Goal: Communication & Community: Ask a question

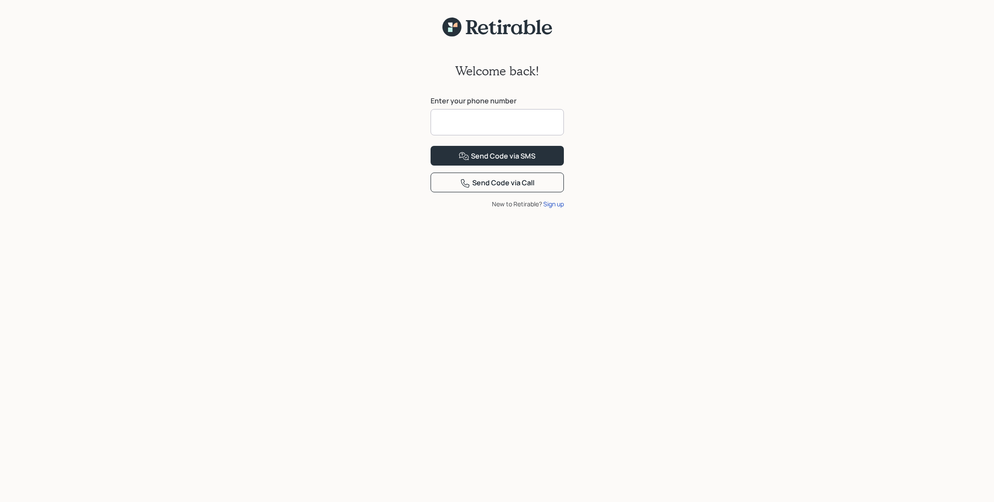
click at [446, 125] on input at bounding box center [497, 122] width 133 height 26
type input "**********"
click at [502, 162] on div "Send Code via SMS" at bounding box center [497, 156] width 77 height 11
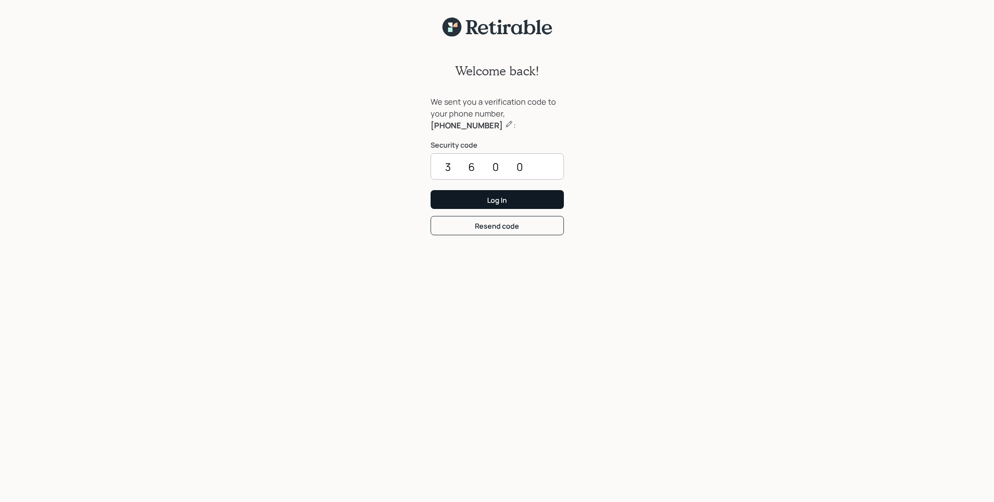
type input "3600"
click at [508, 201] on button "Log In" at bounding box center [497, 199] width 133 height 19
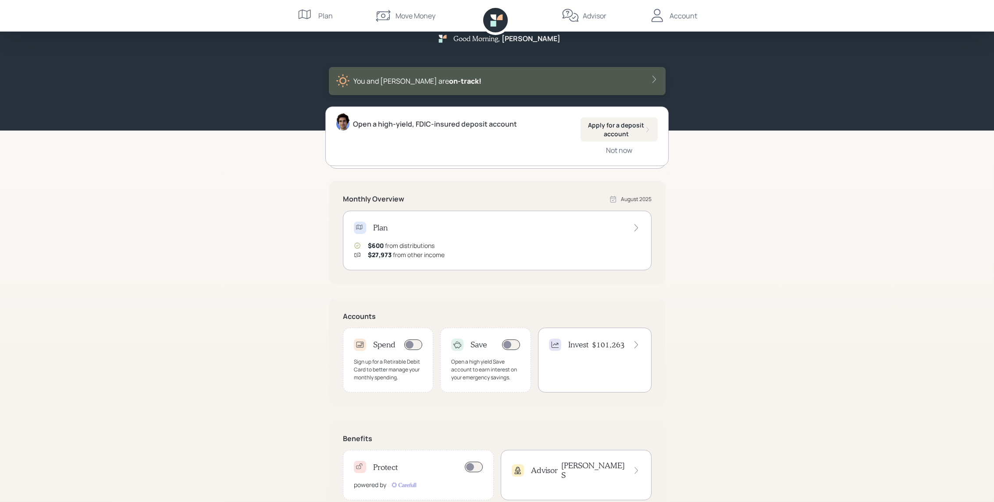
scroll to position [41, 0]
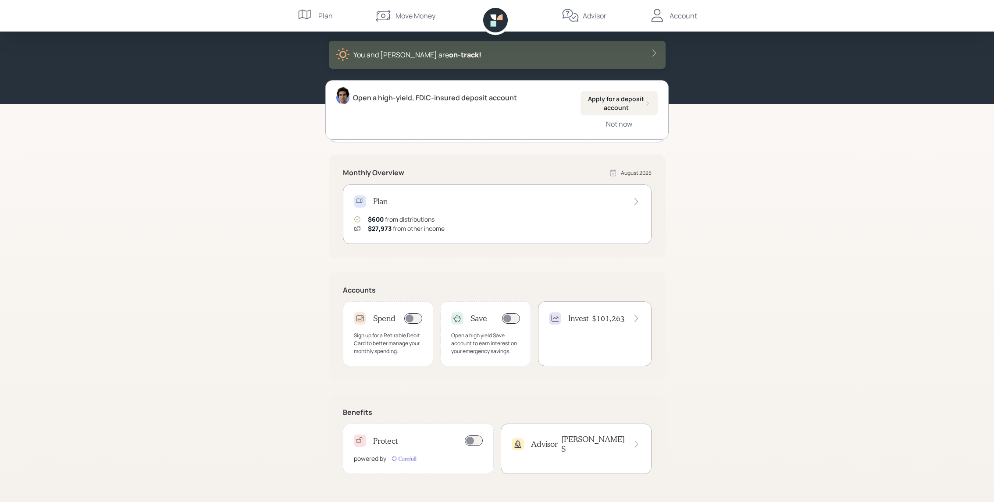
click at [668, 11] on div "Account" at bounding box center [672, 16] width 49 height 32
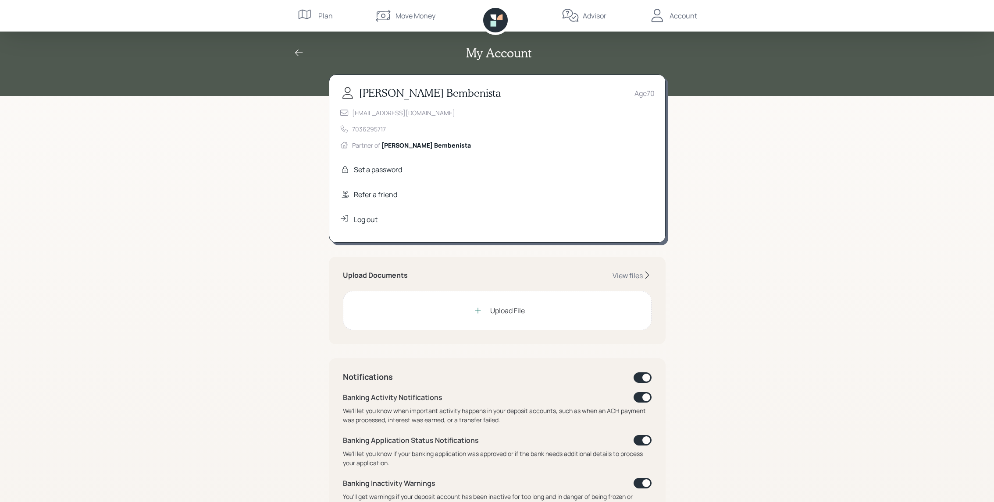
click at [724, 146] on div "My Account Marcus Bembenista Age 70 bembmarcus@aol.com 7036295717 Partner of Ke…" at bounding box center [497, 402] width 994 height 805
click at [296, 50] on icon at bounding box center [299, 53] width 11 height 11
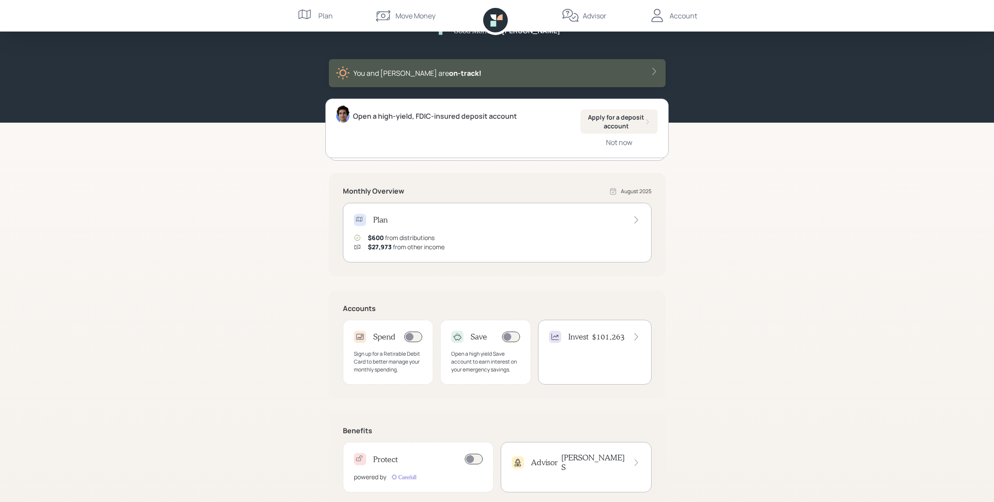
scroll to position [41, 0]
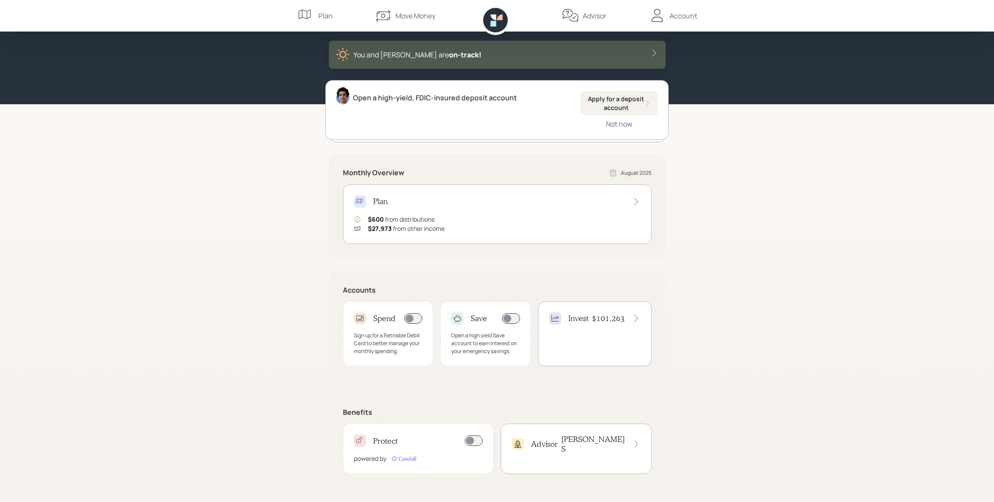
click at [635, 201] on icon at bounding box center [636, 201] width 9 height 9
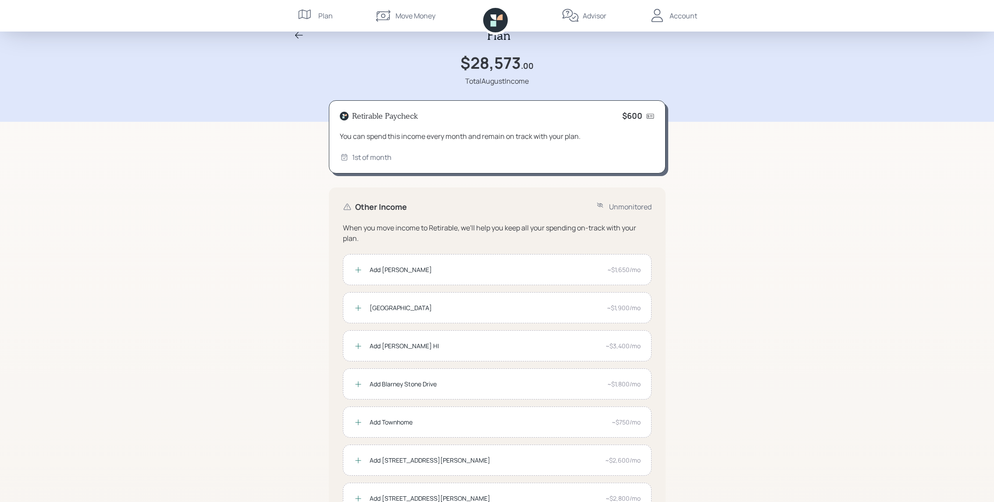
scroll to position [7, 0]
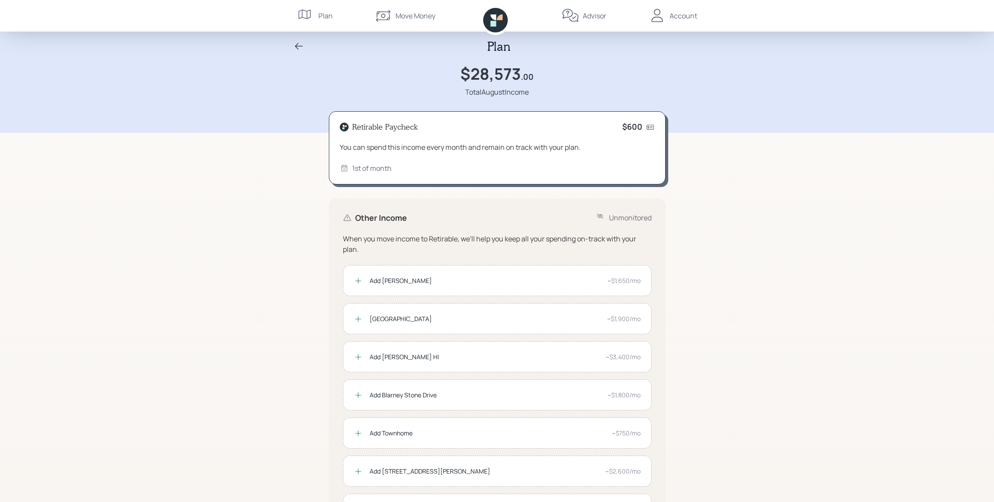
click at [346, 168] on icon at bounding box center [344, 168] width 9 height 9
click at [369, 168] on div "1st of month" at bounding box center [371, 168] width 39 height 11
click at [318, 14] on div "Plan" at bounding box center [325, 16] width 14 height 11
click at [307, 15] on icon at bounding box center [304, 15] width 12 height 10
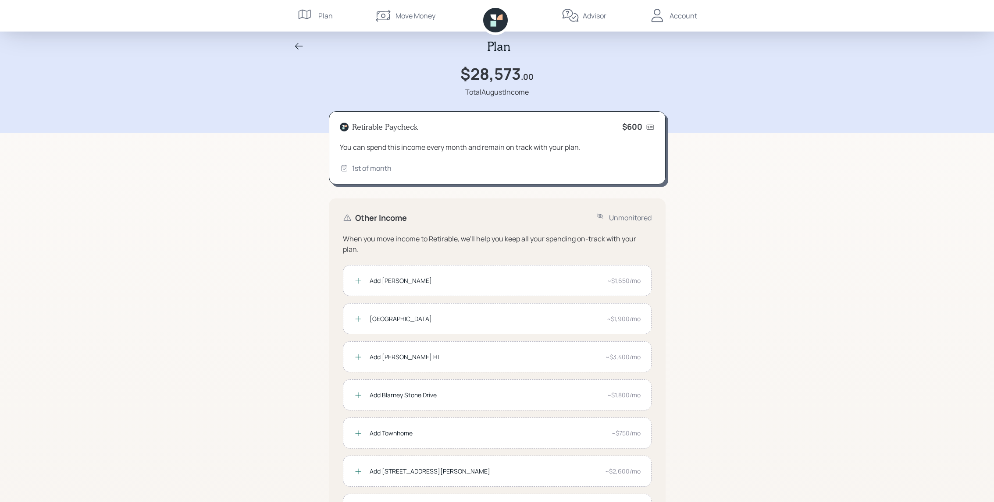
click at [298, 42] on icon at bounding box center [299, 46] width 11 height 11
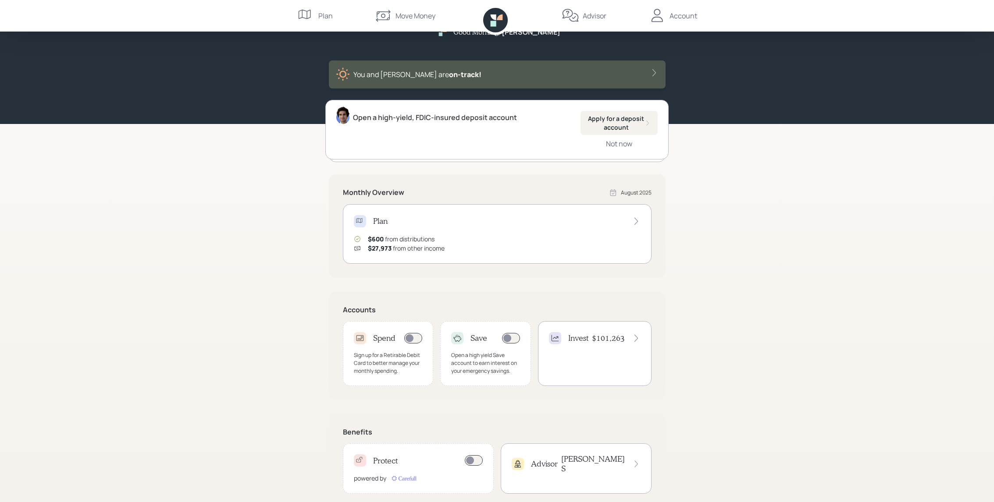
scroll to position [41, 0]
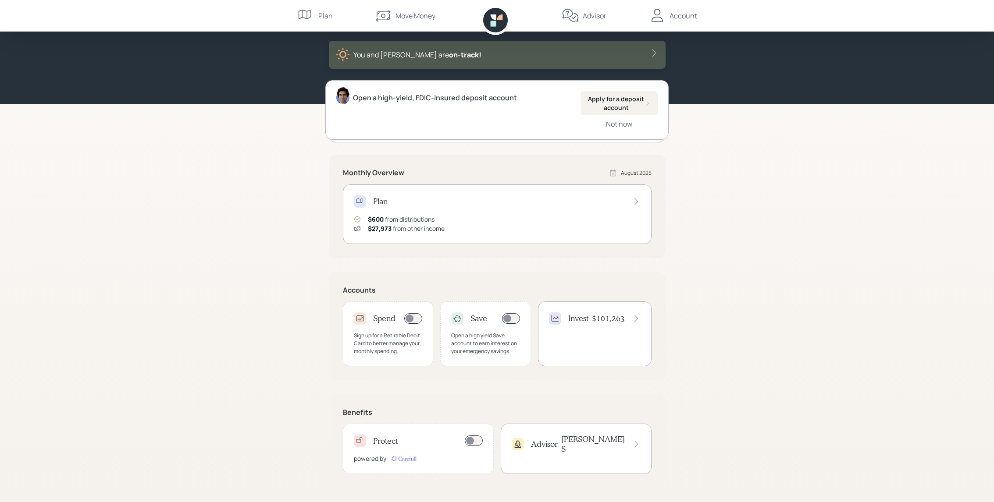
click at [359, 199] on icon at bounding box center [360, 201] width 9 height 9
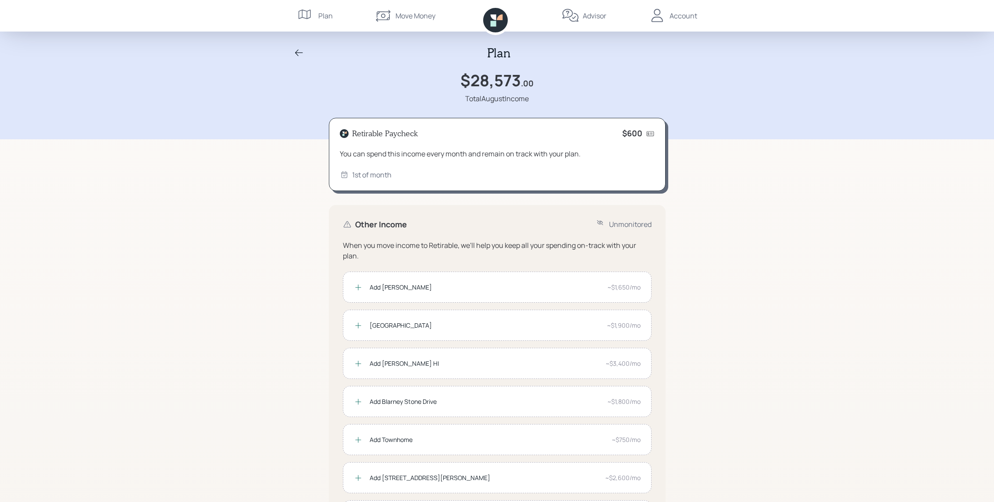
click at [675, 14] on div "Account" at bounding box center [683, 16] width 28 height 11
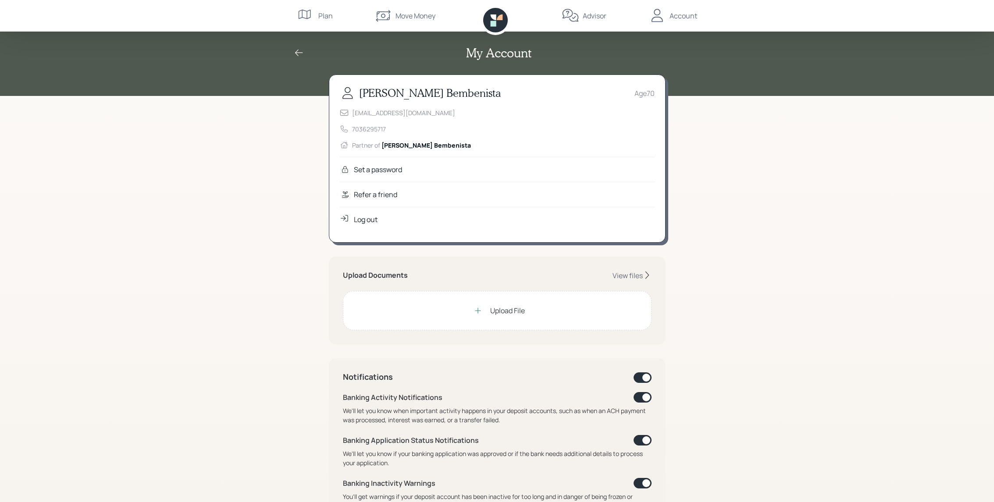
click at [713, 142] on div "My Account Marcus Bembenista Age 70 bembmarcus@aol.com 7036295717 Partner of Ke…" at bounding box center [497, 402] width 994 height 805
click at [411, 12] on div "Move Money" at bounding box center [415, 16] width 40 height 11
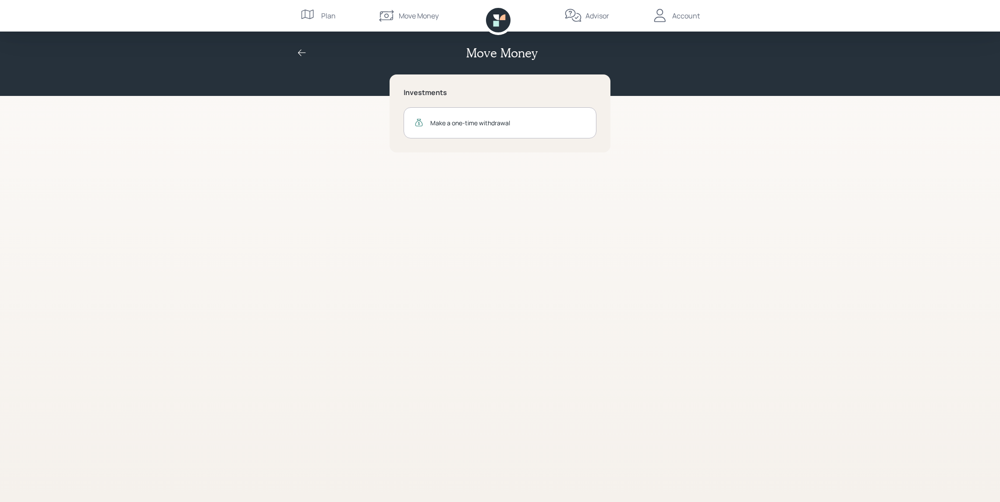
click at [645, 81] on div "Investments Make a one-time withdrawal" at bounding box center [500, 114] width 337 height 78
click at [683, 13] on div "Account" at bounding box center [687, 16] width 28 height 11
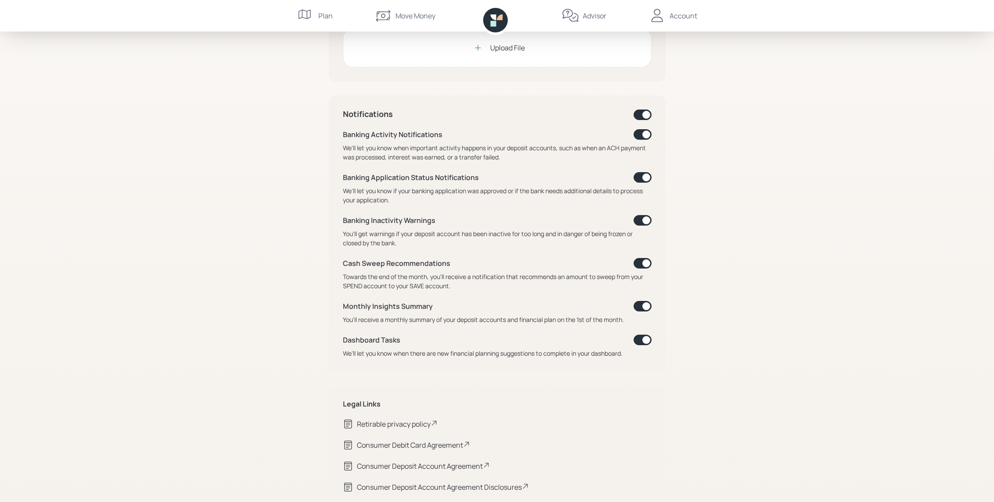
scroll to position [303, 0]
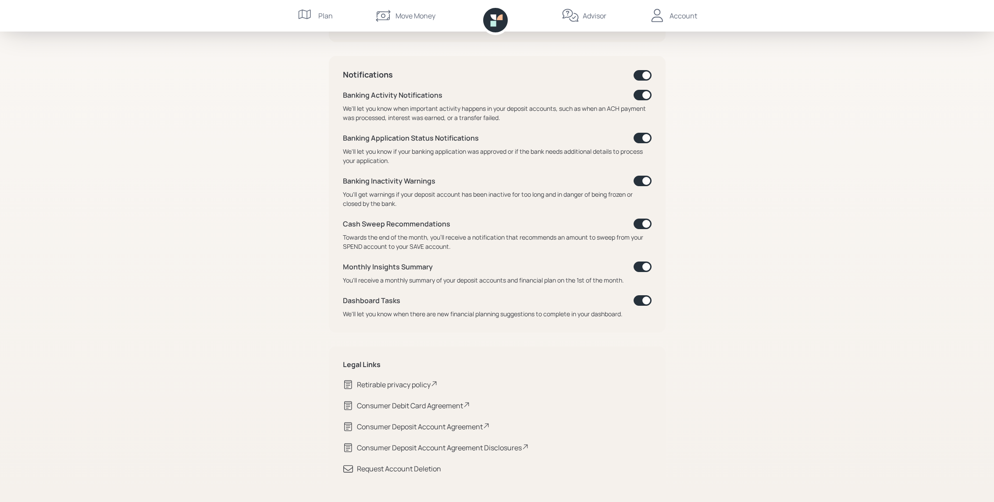
click at [432, 429] on div "Consumer Deposit Account Agreement" at bounding box center [423, 427] width 133 height 11
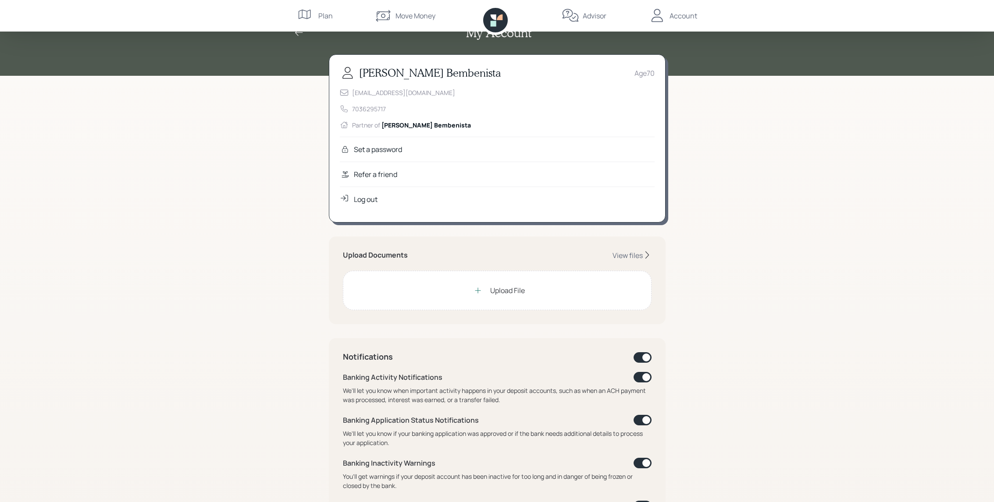
scroll to position [0, 0]
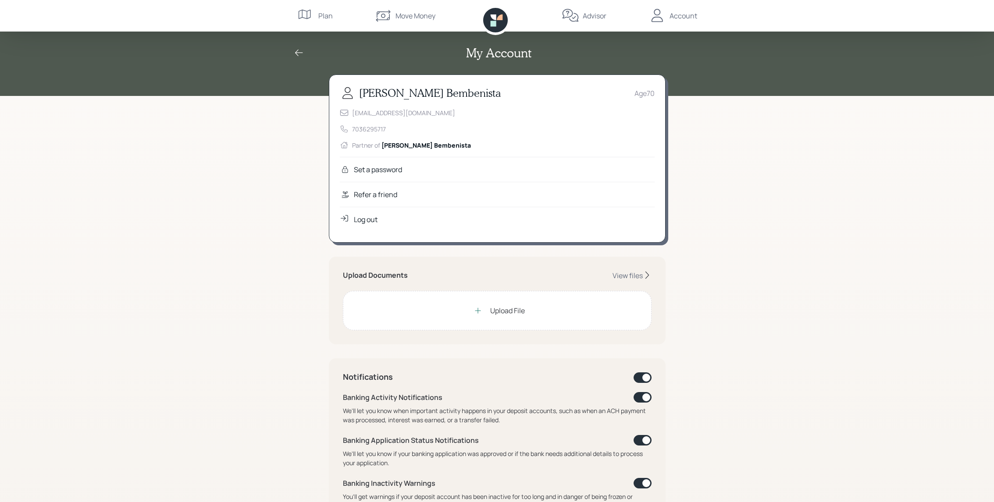
click at [719, 127] on div "My Account Marcus Bembenista Age 70 bembmarcus@aol.com 7036295717 Partner of Ke…" at bounding box center [497, 402] width 994 height 805
click at [679, 14] on div "Account" at bounding box center [683, 16] width 28 height 11
click at [296, 52] on icon at bounding box center [299, 53] width 8 height 7
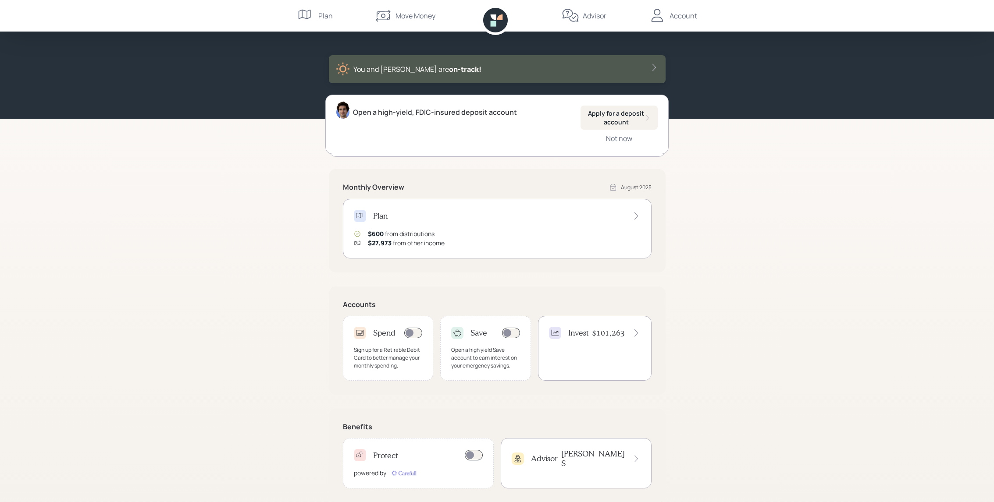
scroll to position [41, 0]
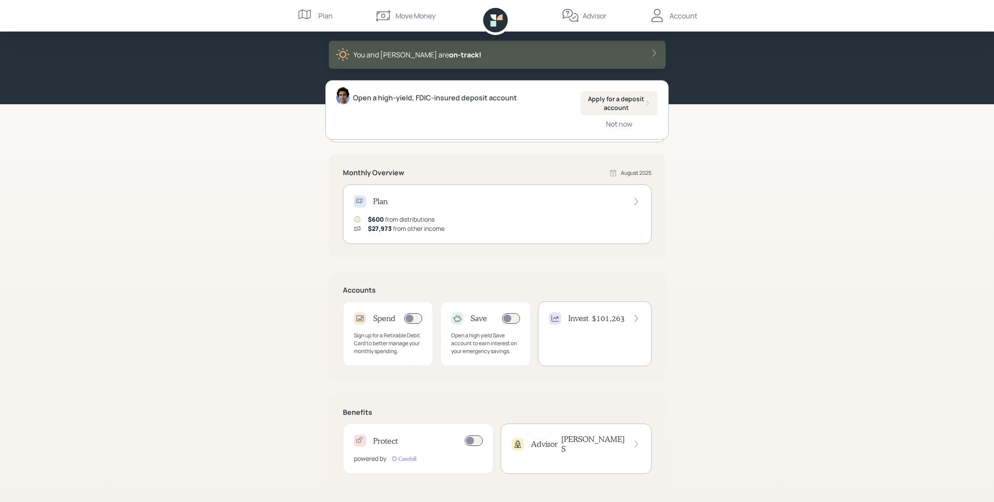
click at [633, 440] on icon at bounding box center [636, 444] width 8 height 9
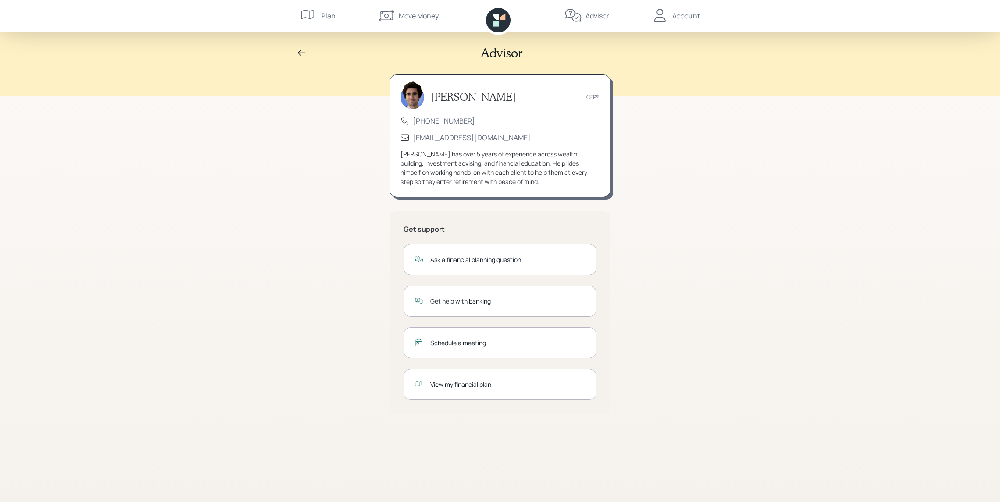
click at [472, 258] on div "Ask a financial planning question" at bounding box center [508, 259] width 155 height 9
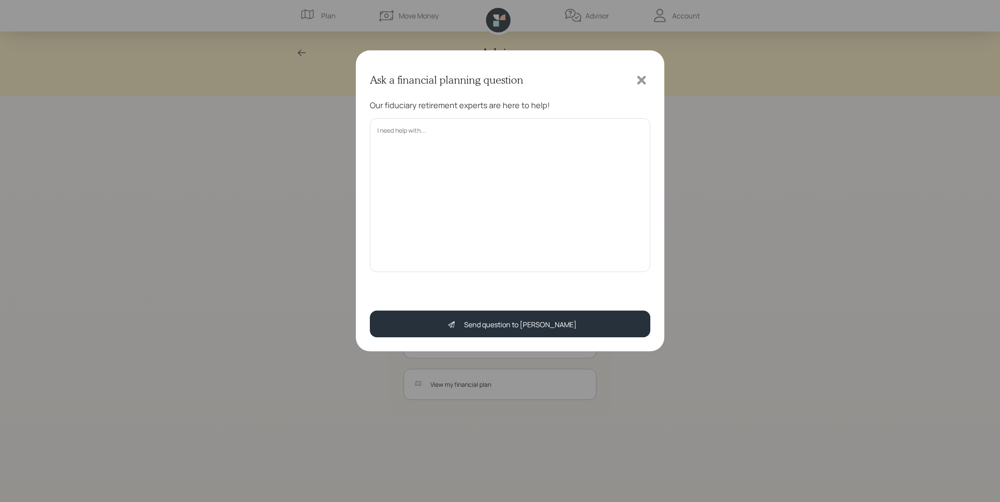
drag, startPoint x: 376, startPoint y: 130, endPoint x: 381, endPoint y: 130, distance: 4.8
click at [378, 130] on textarea at bounding box center [510, 195] width 281 height 154
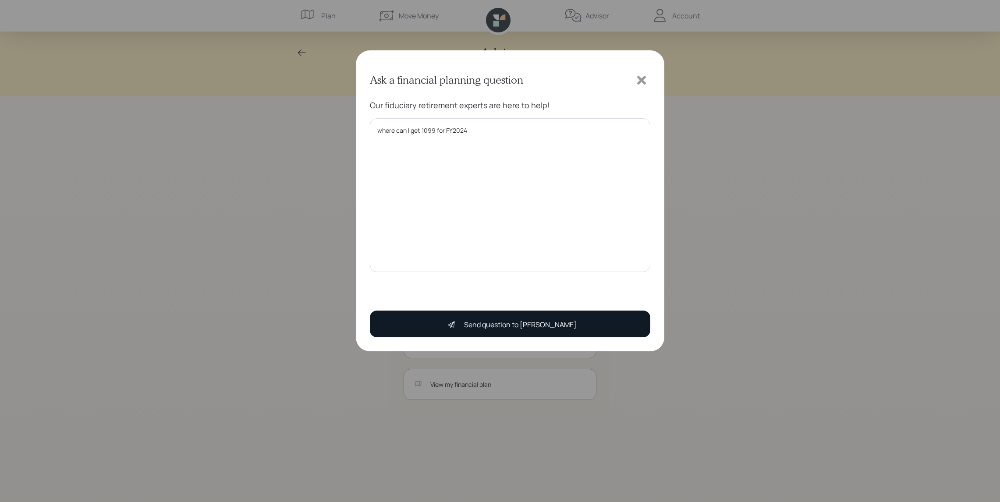
type textarea "where can I get 1099 for FY2024"
click at [520, 322] on div "Send question to Harrison" at bounding box center [520, 325] width 113 height 11
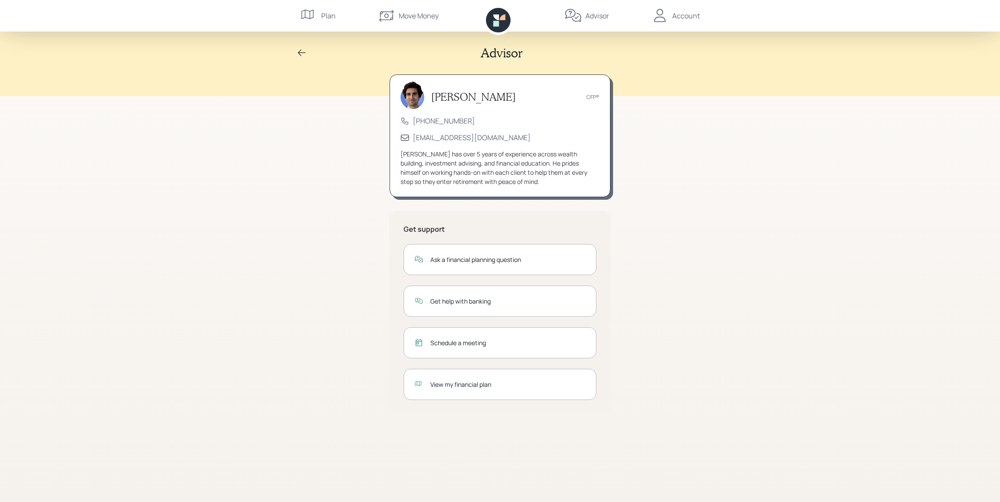
click at [448, 382] on div "View my financial plan" at bounding box center [508, 384] width 155 height 9
click at [670, 14] on div "Account" at bounding box center [675, 16] width 49 height 32
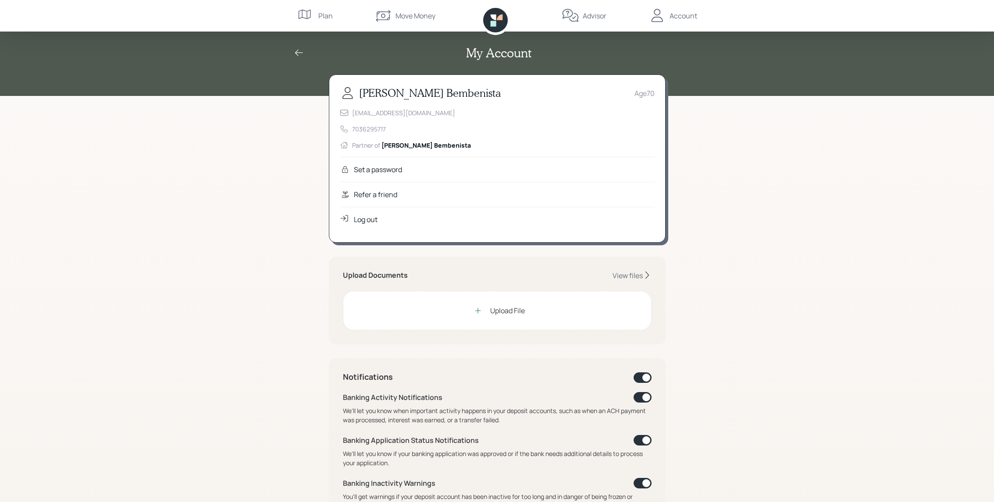
click at [300, 49] on icon at bounding box center [299, 53] width 11 height 11
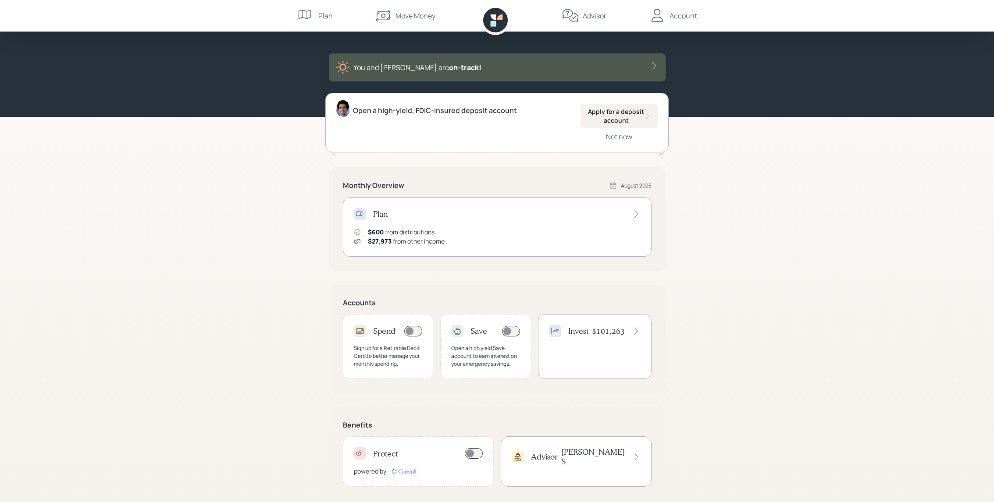
scroll to position [41, 0]
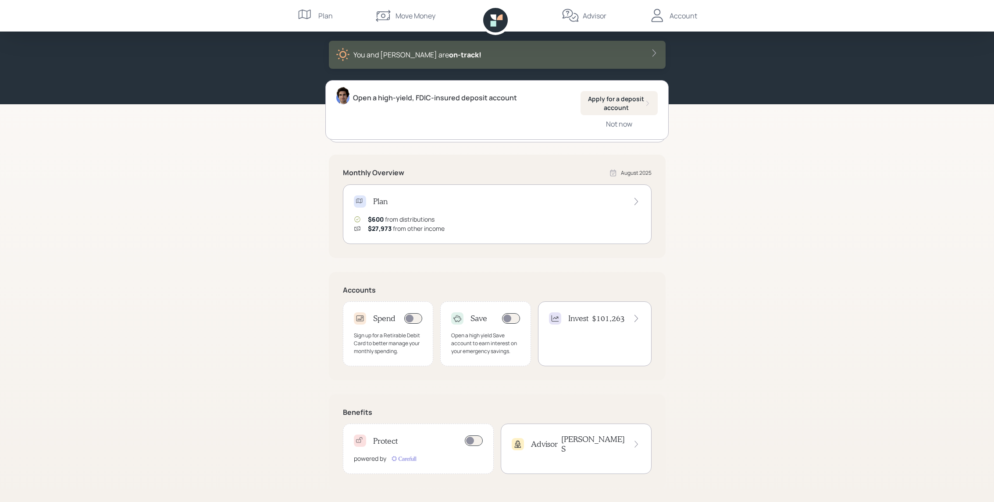
click at [605, 320] on h4 "$101,263" at bounding box center [608, 319] width 33 height 10
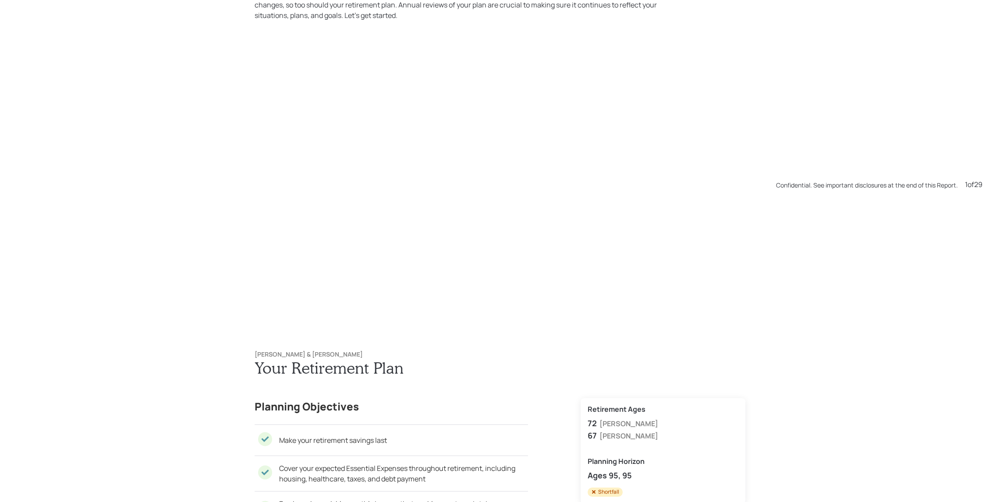
scroll to position [502, 0]
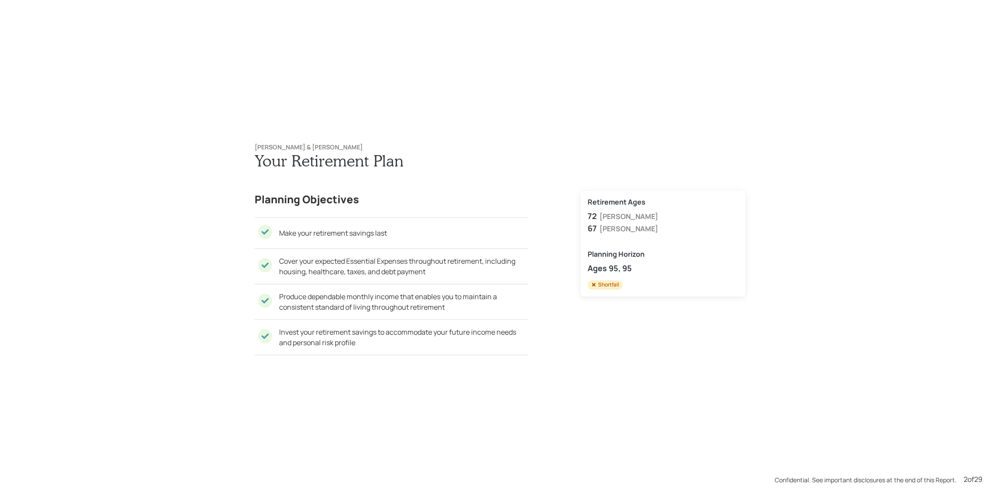
click at [606, 284] on div "Shortfall" at bounding box center [605, 284] width 28 height 7
click at [595, 285] on div "Shortfall" at bounding box center [605, 284] width 28 height 7
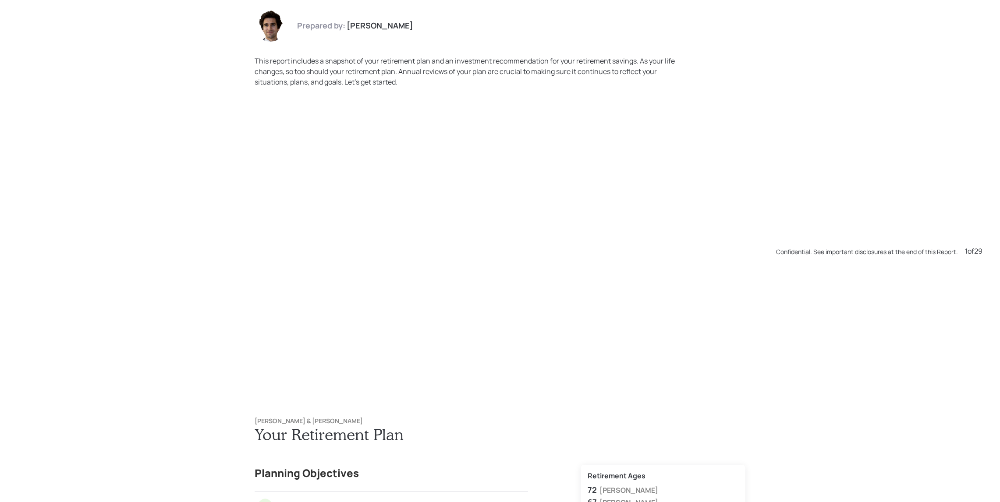
scroll to position [0, 0]
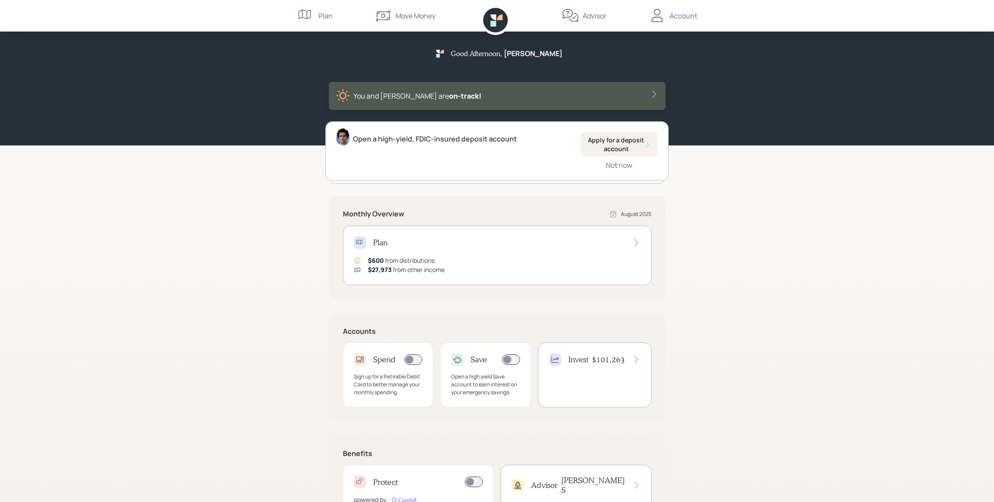
click at [650, 94] on icon at bounding box center [654, 94] width 9 height 9
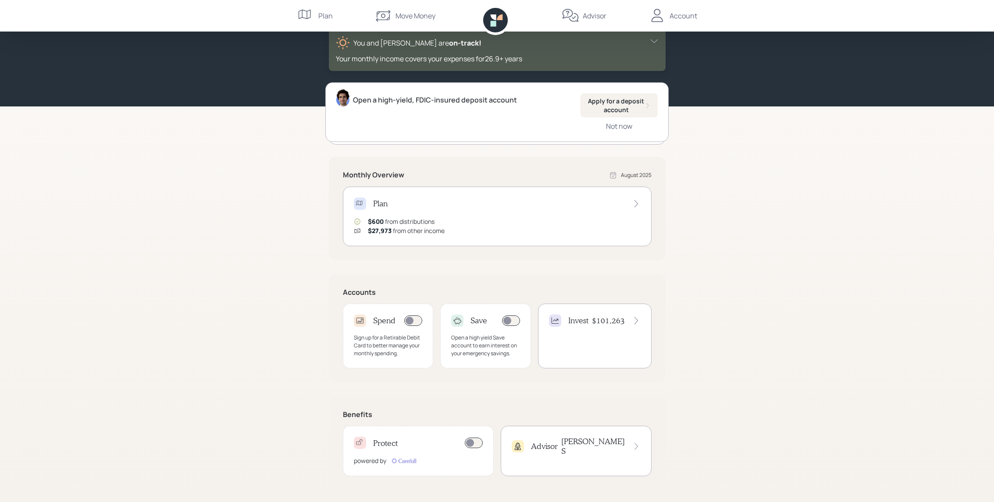
scroll to position [55, 0]
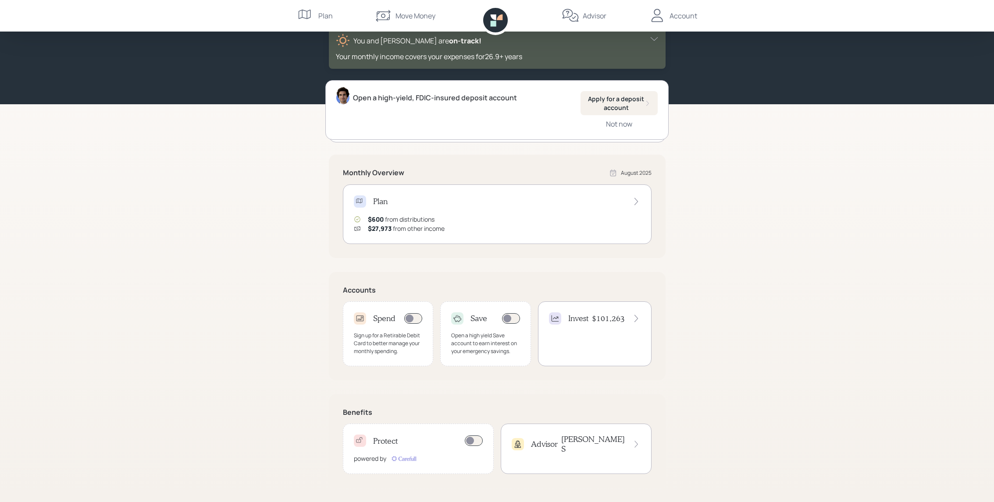
click at [639, 202] on icon at bounding box center [636, 201] width 9 height 9
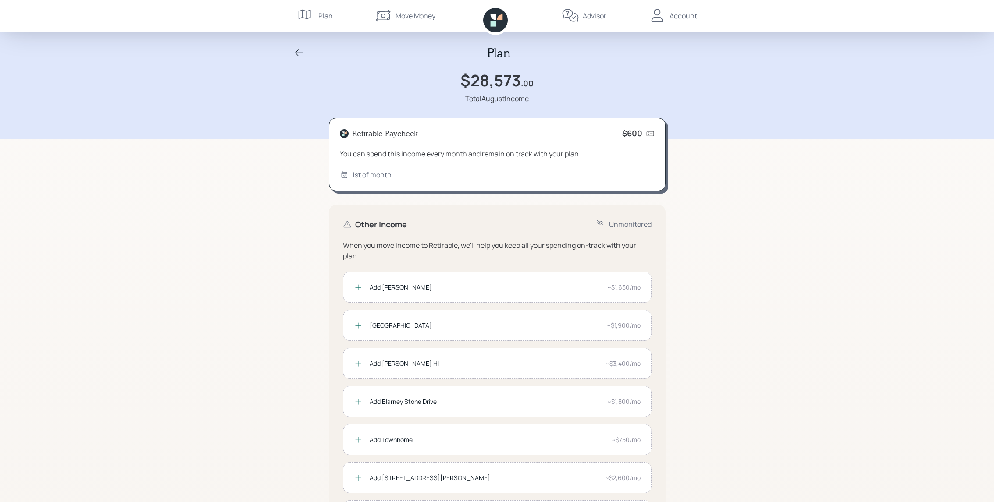
click at [342, 176] on icon at bounding box center [344, 175] width 9 height 9
click at [368, 176] on div "1st of month" at bounding box center [371, 175] width 39 height 11
click at [360, 287] on icon at bounding box center [358, 287] width 9 height 9
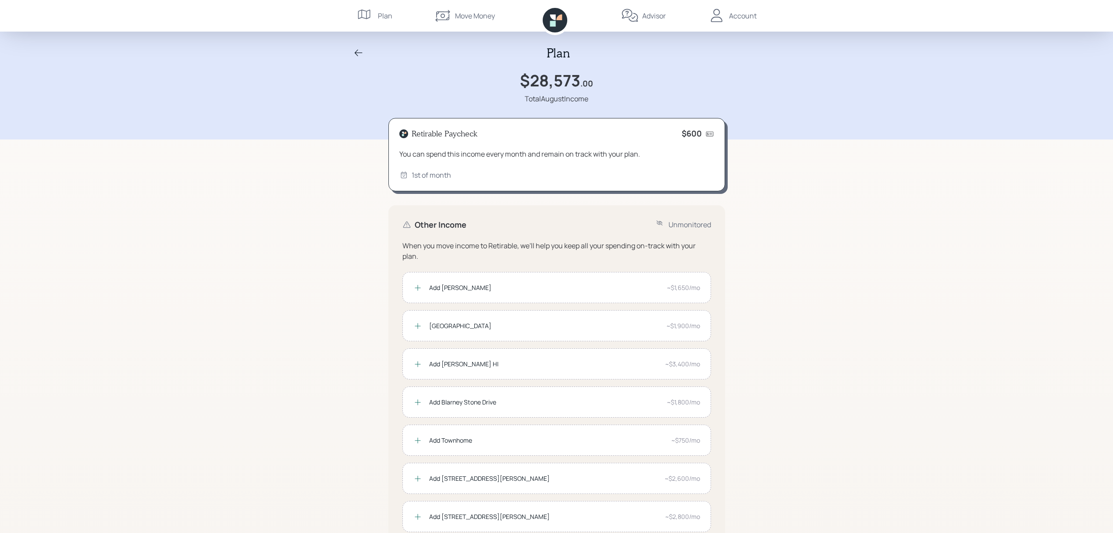
click at [631, 10] on icon at bounding box center [630, 16] width 18 height 18
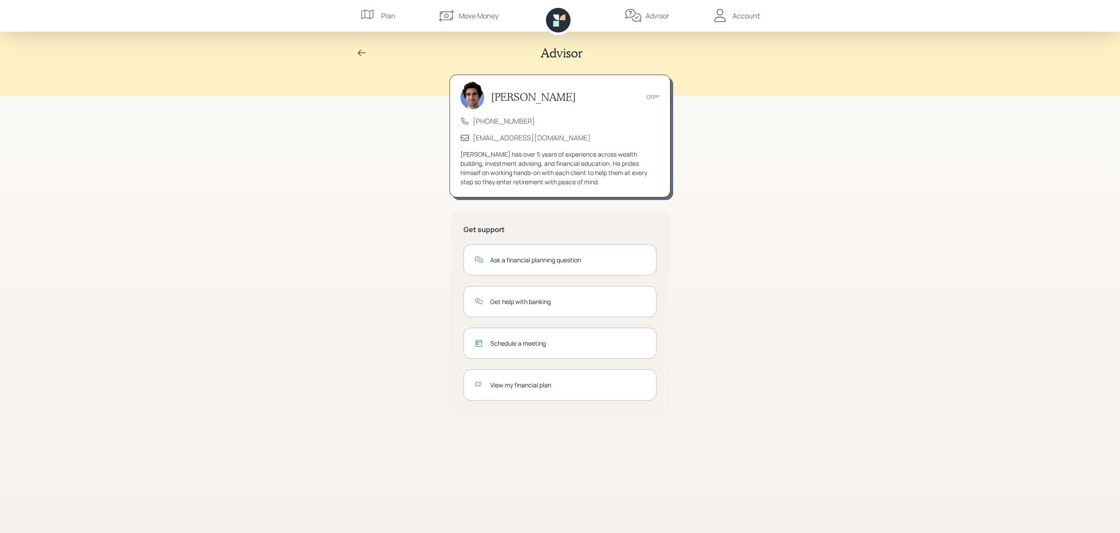
click at [527, 262] on div "Ask a financial planning question" at bounding box center [567, 259] width 155 height 9
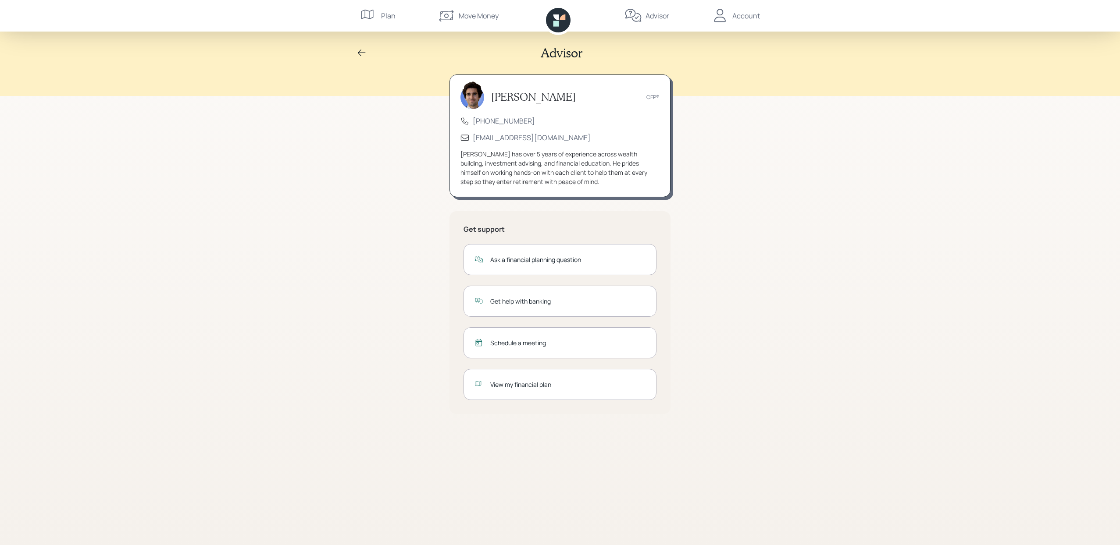
click at [558, 257] on div "Ask a financial planning question" at bounding box center [567, 259] width 155 height 9
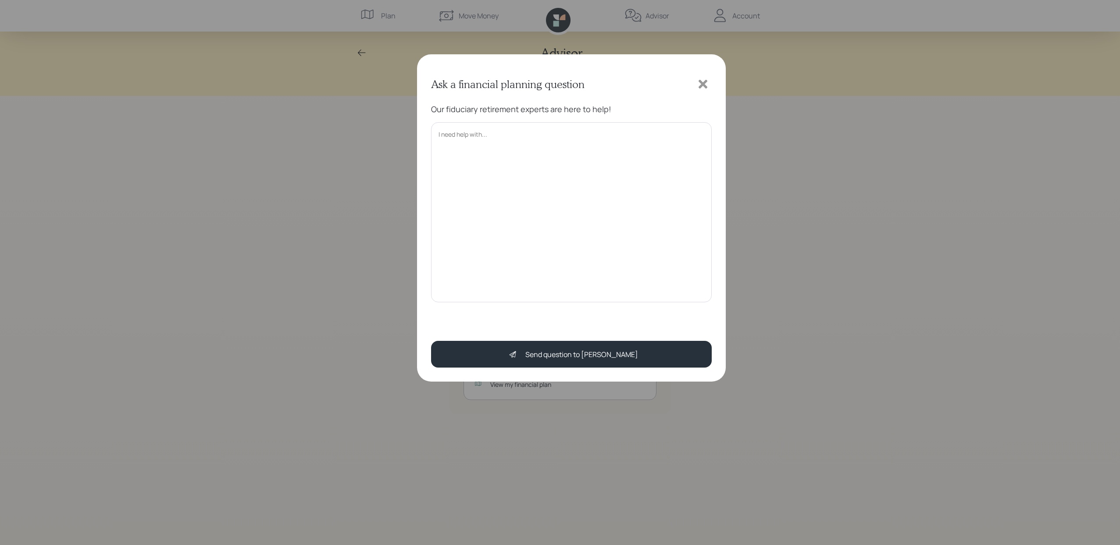
click at [436, 134] on textarea at bounding box center [571, 212] width 281 height 180
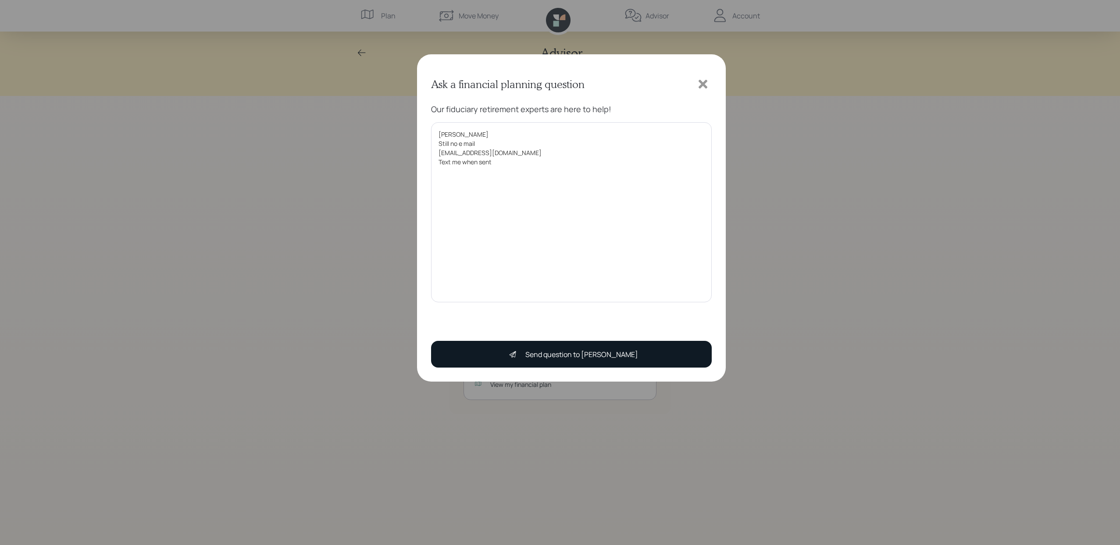
type textarea "Harrison Still no e mail Bembmarcus@aol.com Text me when sent"
click at [579, 352] on div "Send question to Harrison" at bounding box center [581, 354] width 113 height 11
